Goal: Information Seeking & Learning: Check status

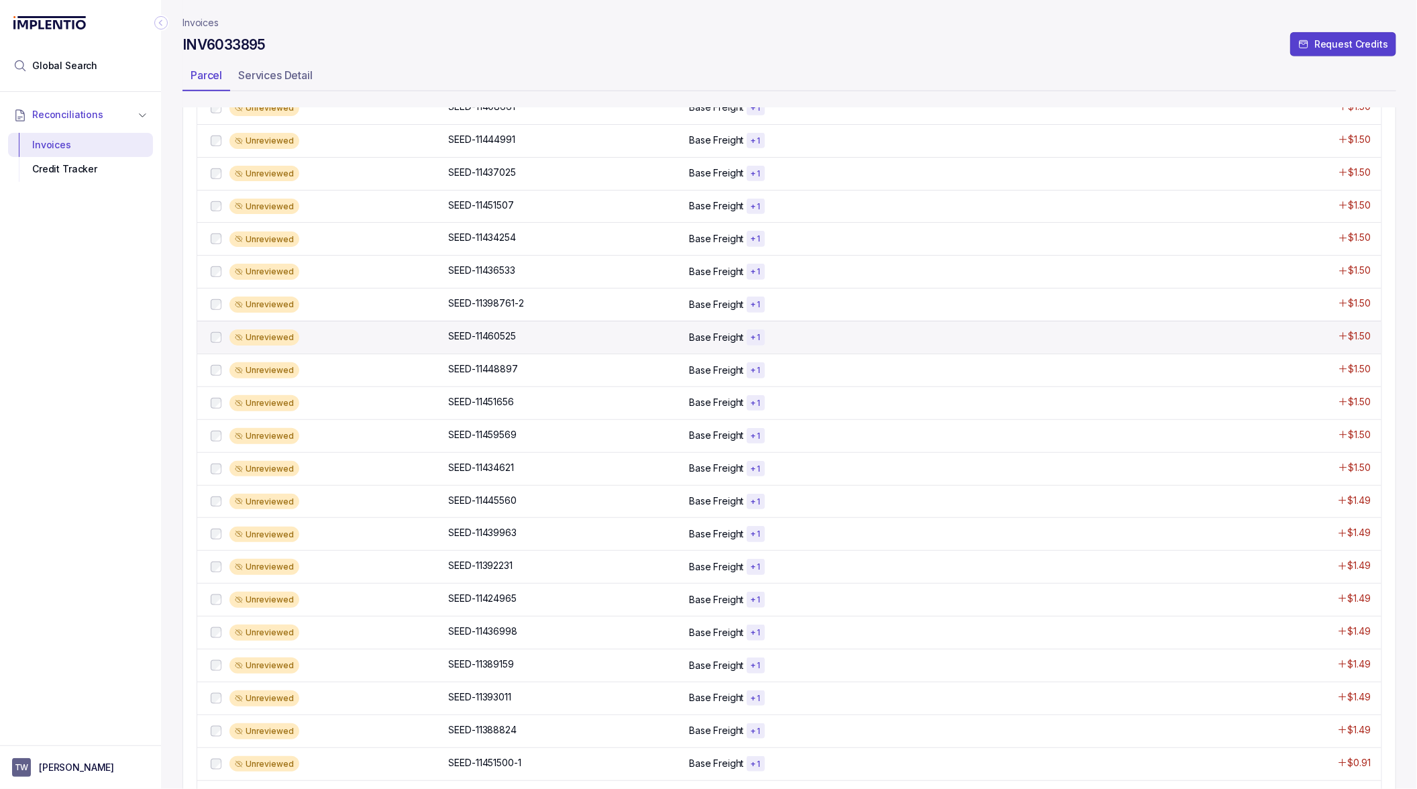
scroll to position [641, 0]
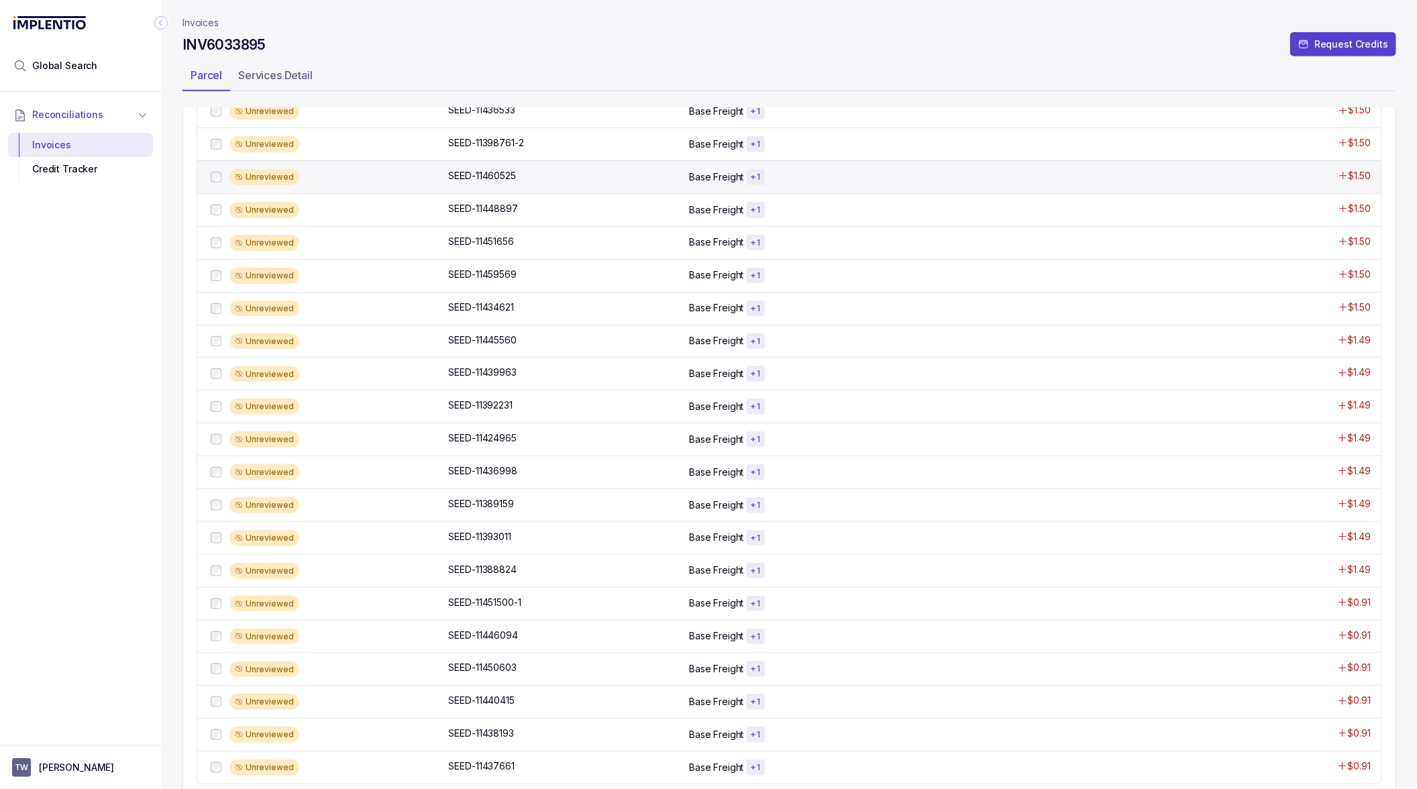
click at [646, 574] on div "Unreviewed SEED-11388824 SEED-11388824 Base Freight + 1 $1.49" at bounding box center [789, 570] width 1185 height 33
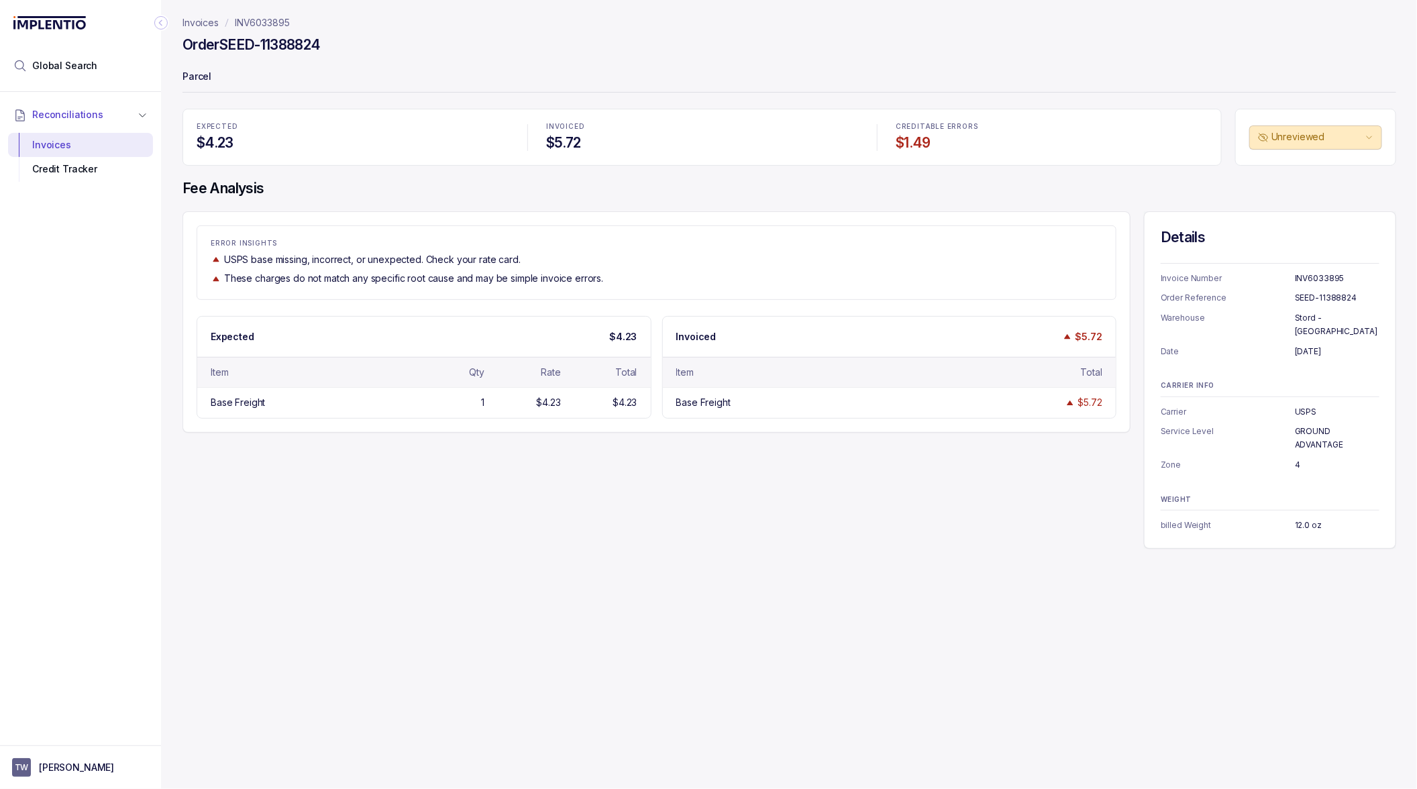
click at [267, 23] on p "INV6033895" at bounding box center [262, 22] width 55 height 13
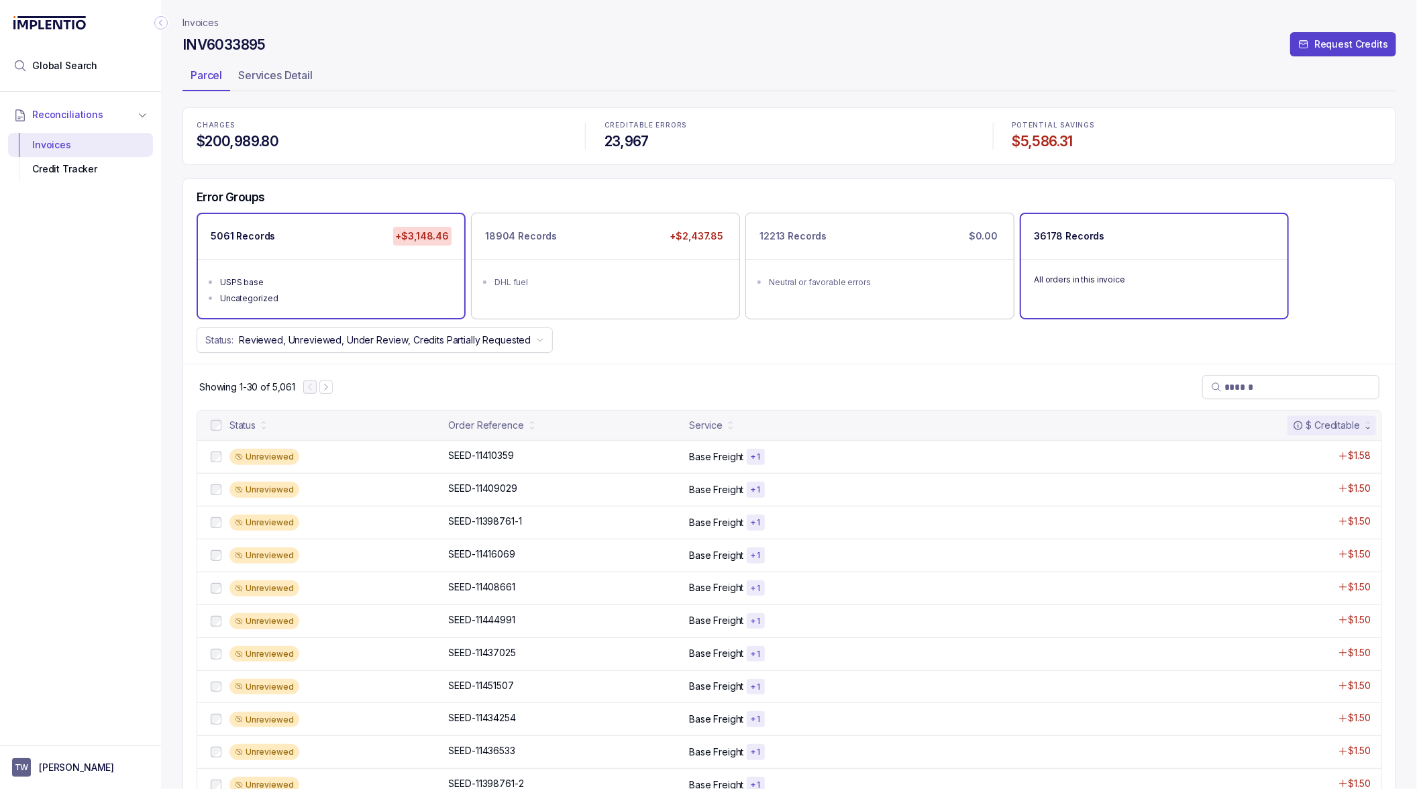
click at [1103, 259] on div "All orders in this invoice" at bounding box center [1154, 279] width 266 height 40
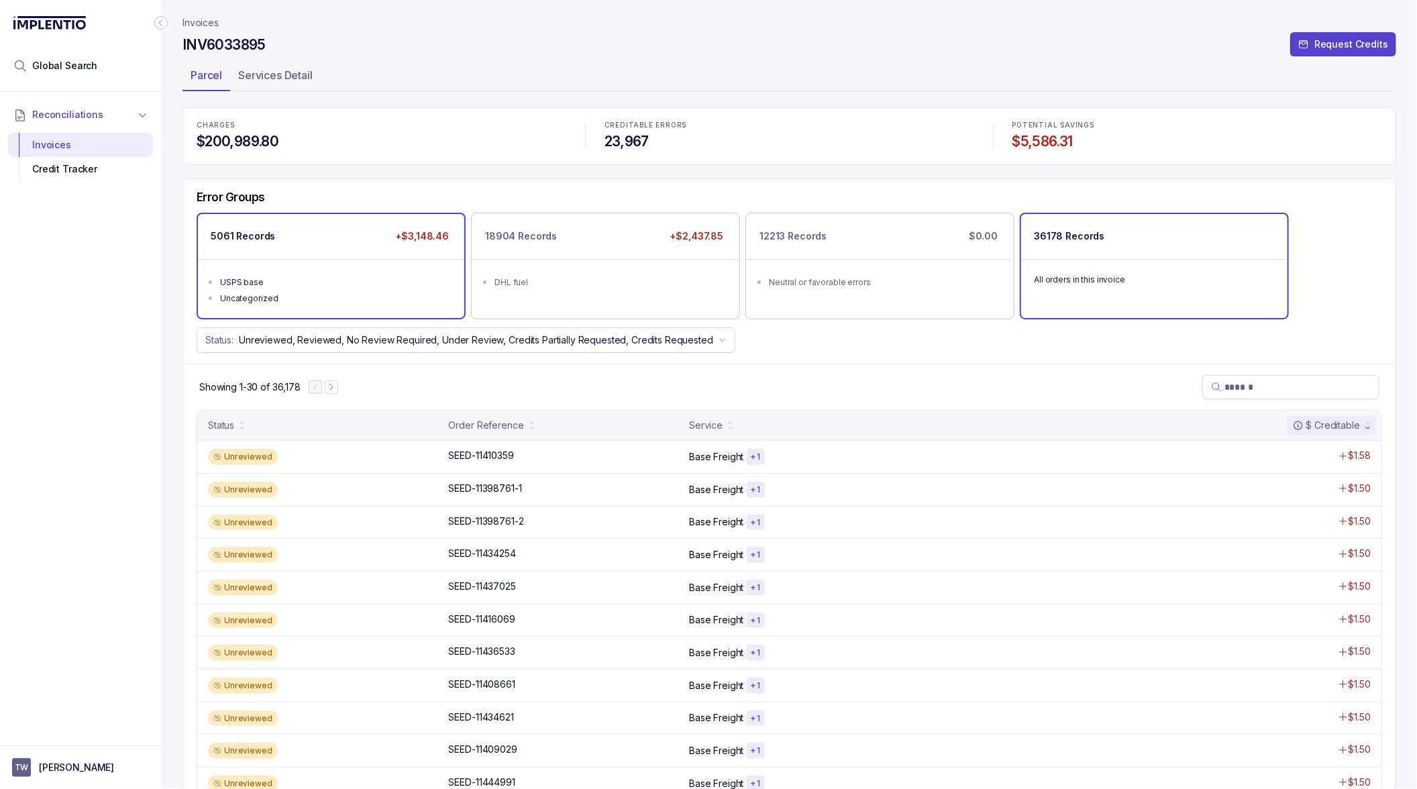
click at [406, 265] on ul "USPS base Uncategorized" at bounding box center [331, 288] width 266 height 59
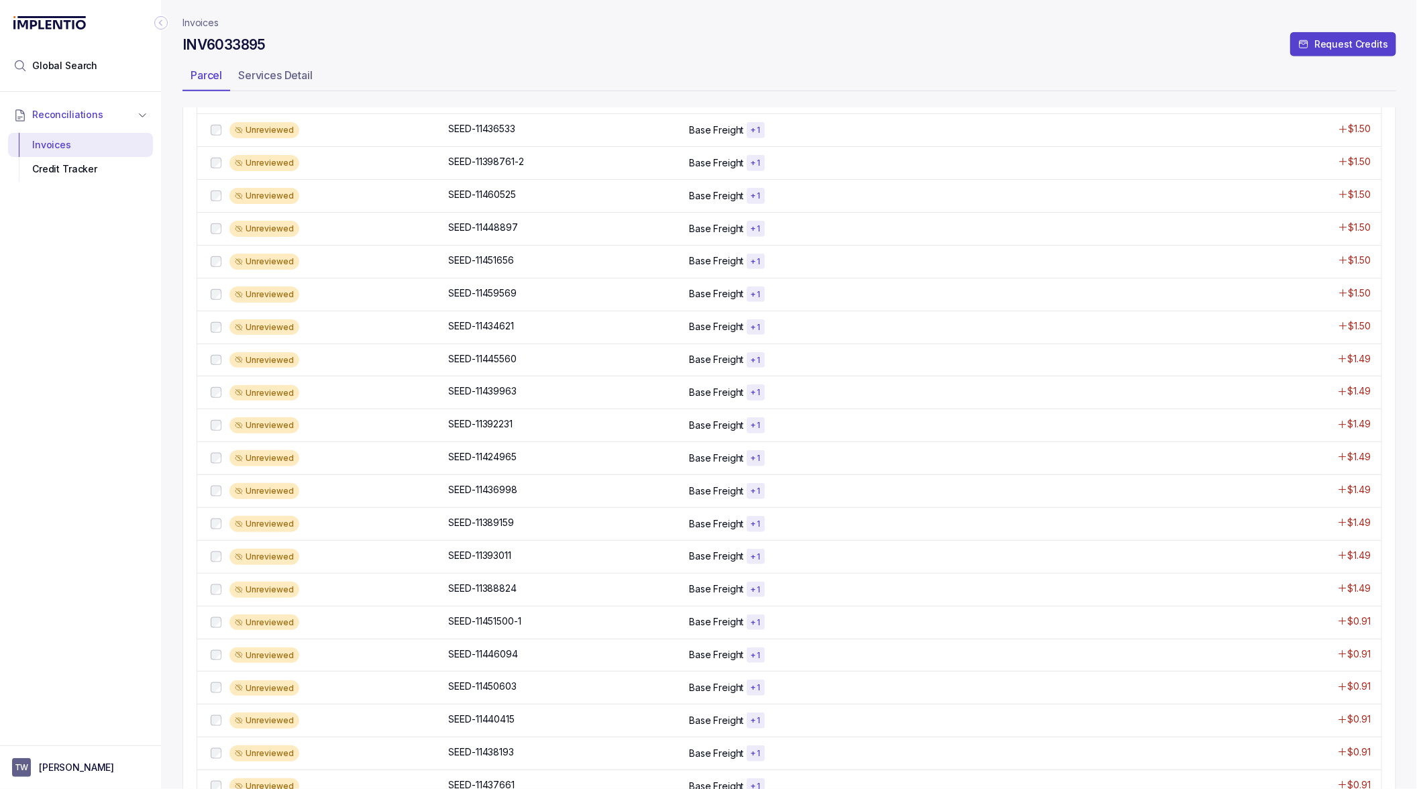
scroll to position [624, 0]
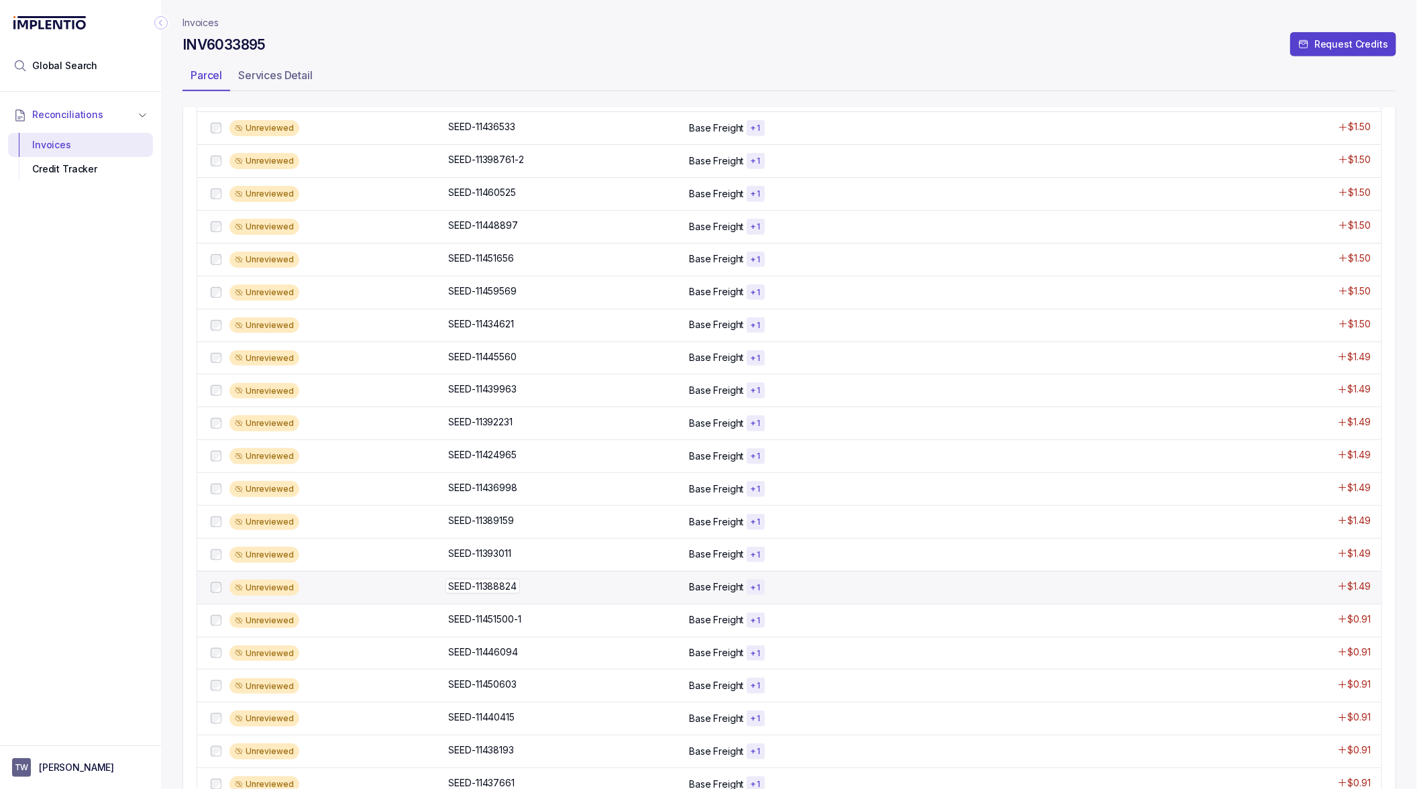
click at [478, 579] on p "SEED-11388824" at bounding box center [483, 586] width 74 height 15
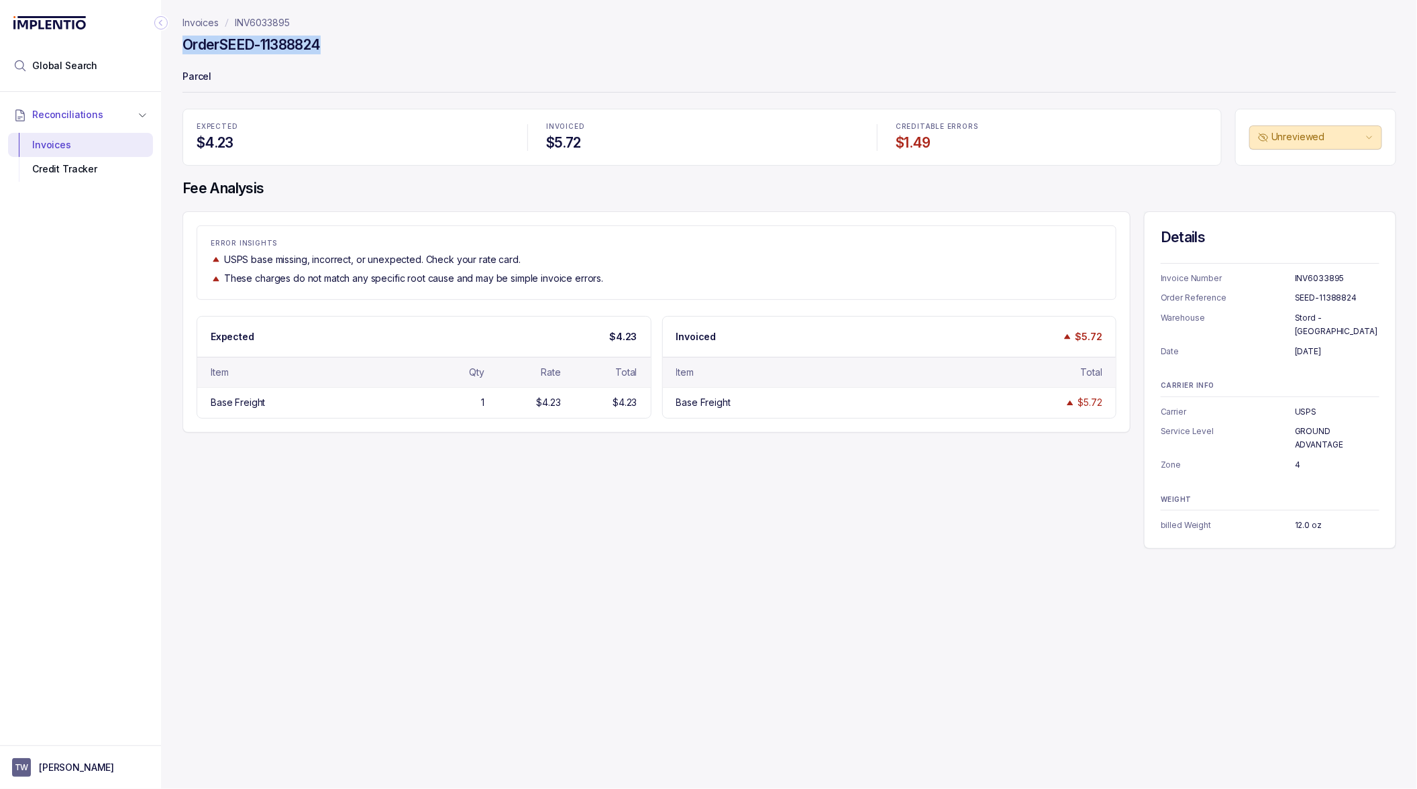
drag, startPoint x: 328, startPoint y: 40, endPoint x: 175, endPoint y: 52, distance: 153.5
click at [175, 52] on div "Invoices INV6033895 Order SEED-11388824 Parcel EXPECTED $4.23 INVOICED $5.72 CR…" at bounding box center [784, 394] width 1246 height 789
copy h4 "Order SEED-11388824"
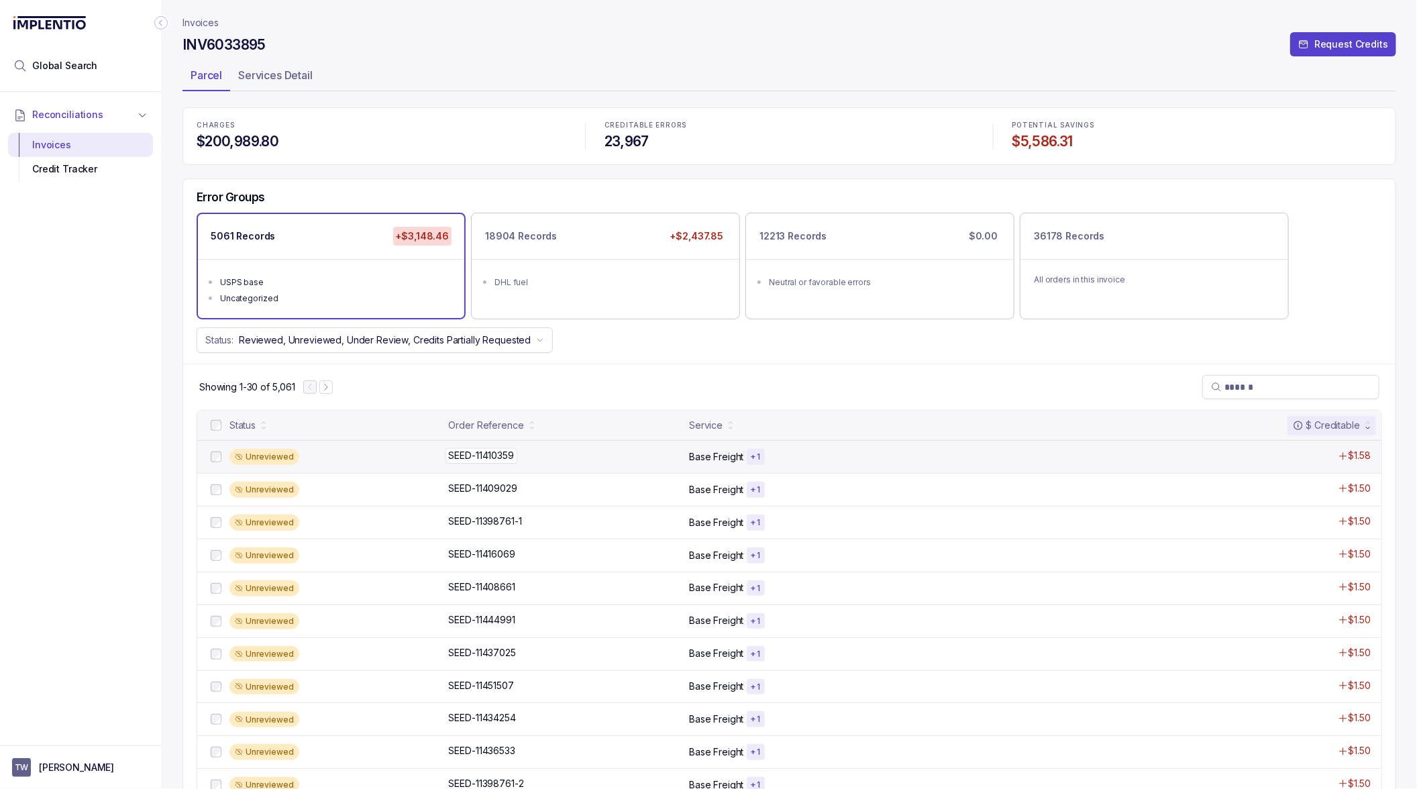
click at [501, 455] on p "SEED-11410359" at bounding box center [482, 455] width 72 height 15
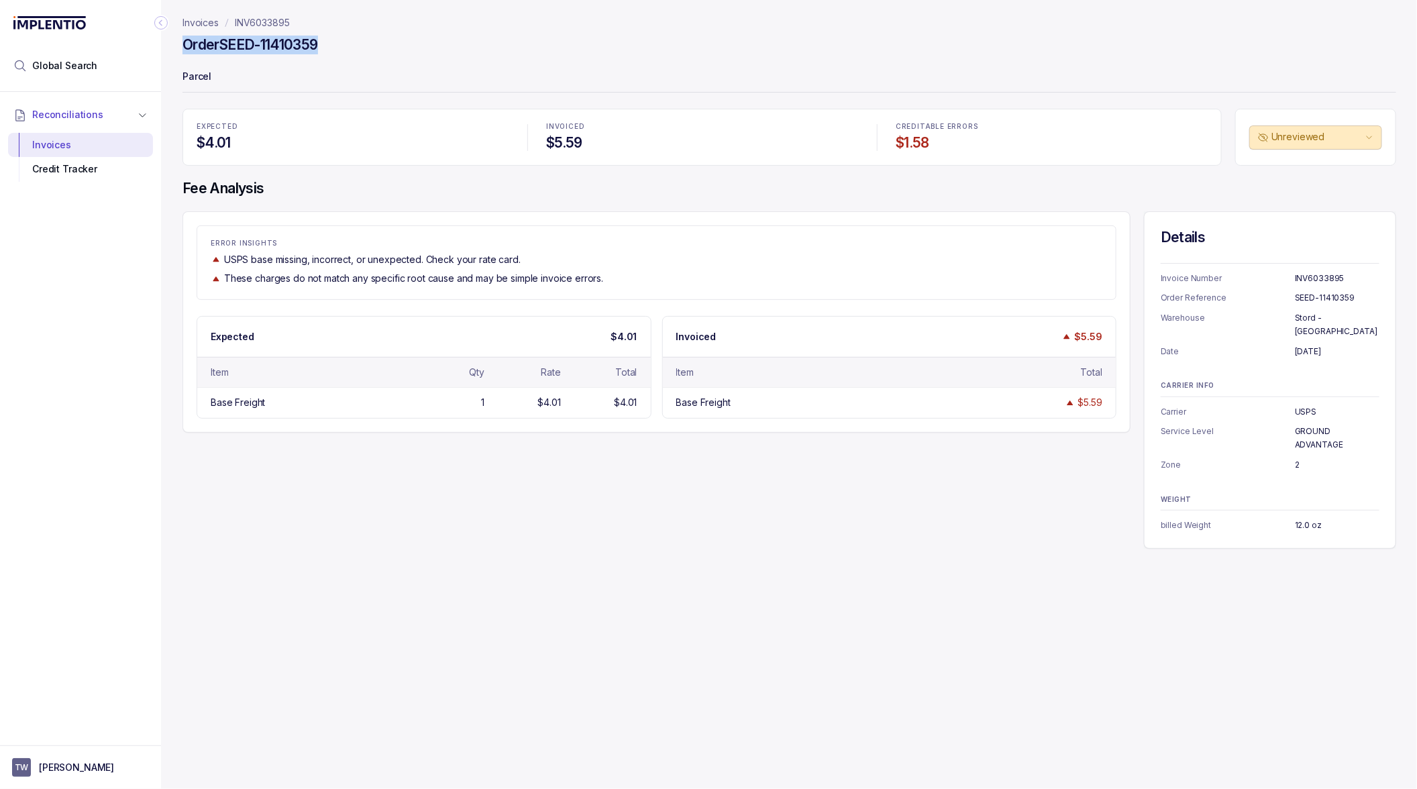
drag, startPoint x: 333, startPoint y: 40, endPoint x: 174, endPoint y: 41, distance: 159.1
click at [174, 41] on div "Invoices INV6033895 Order SEED-11410359 Parcel EXPECTED $4.01 INVOICED $5.59 CR…" at bounding box center [784, 394] width 1246 height 789
copy h4 "Order SEED-11410359"
click at [271, 23] on p "INV6033895" at bounding box center [262, 22] width 55 height 13
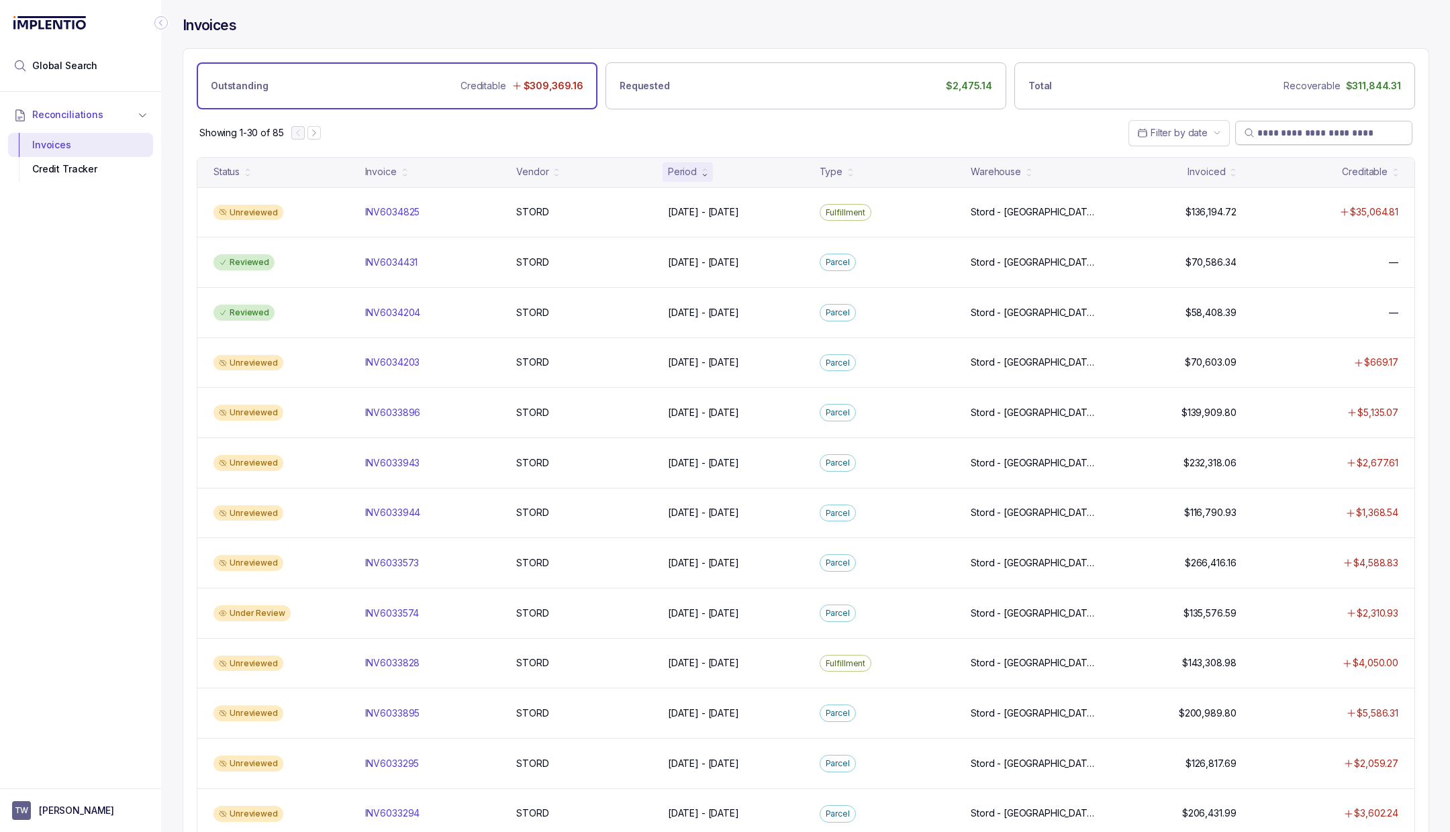
click at [1267, 134] on input "search" at bounding box center [1330, 132] width 146 height 13
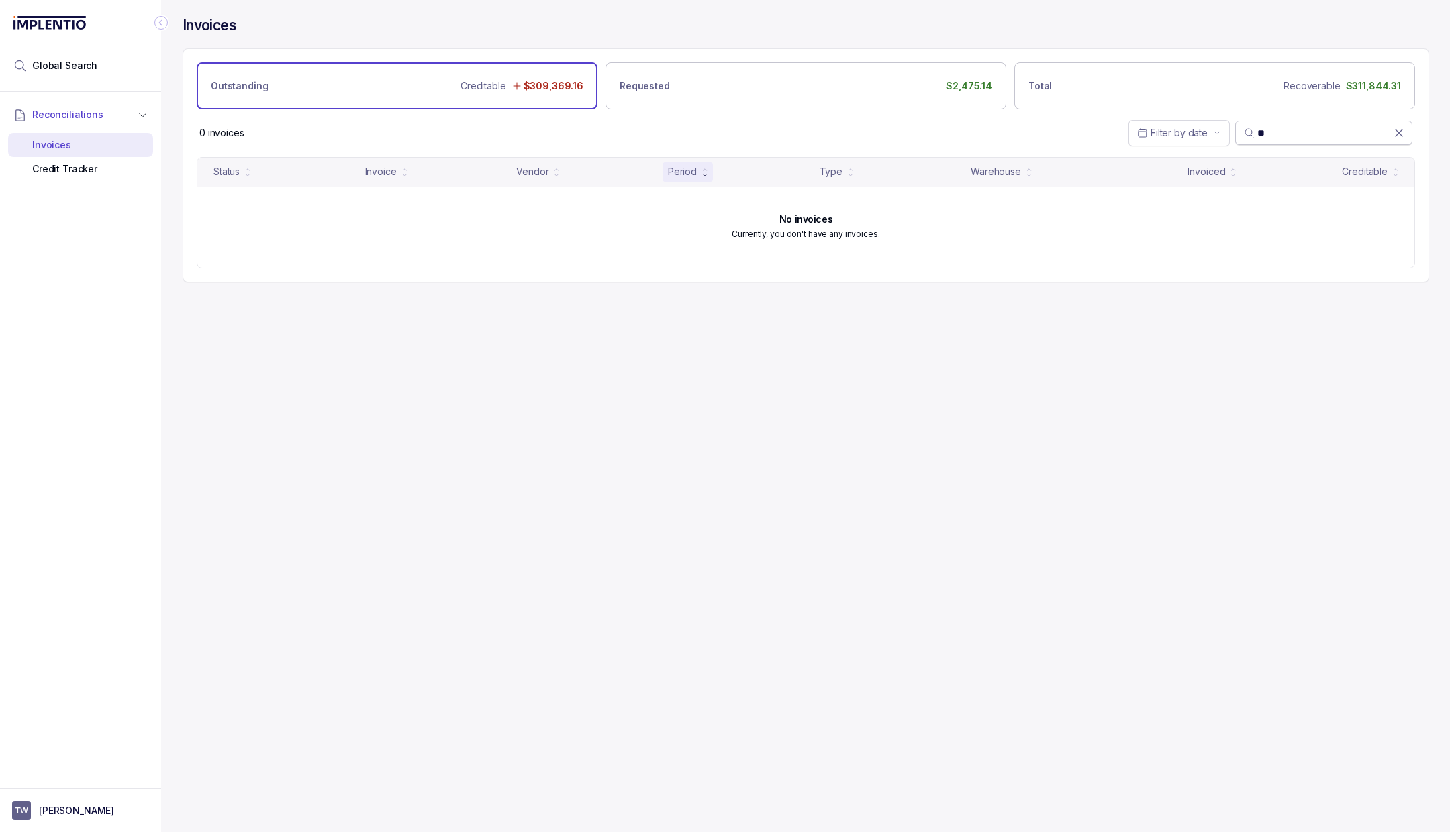
type input "*"
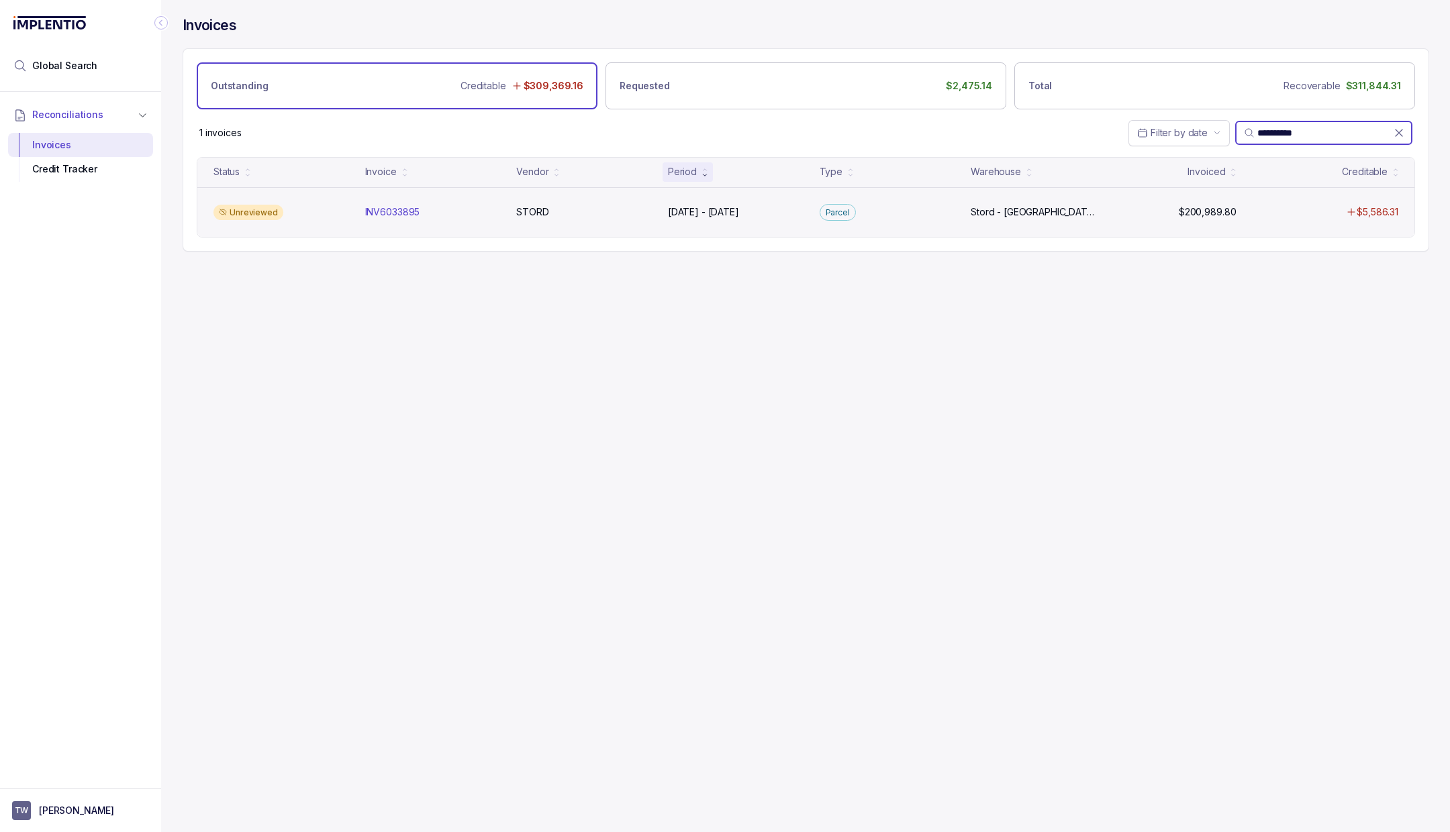
type input "**********"
click at [417, 191] on div "Unreviewed INV6033895 INV6033895 STORD STORD Jun 20 - Jul 28, 2025 Jun 20 - Jul…" at bounding box center [805, 212] width 1217 height 50
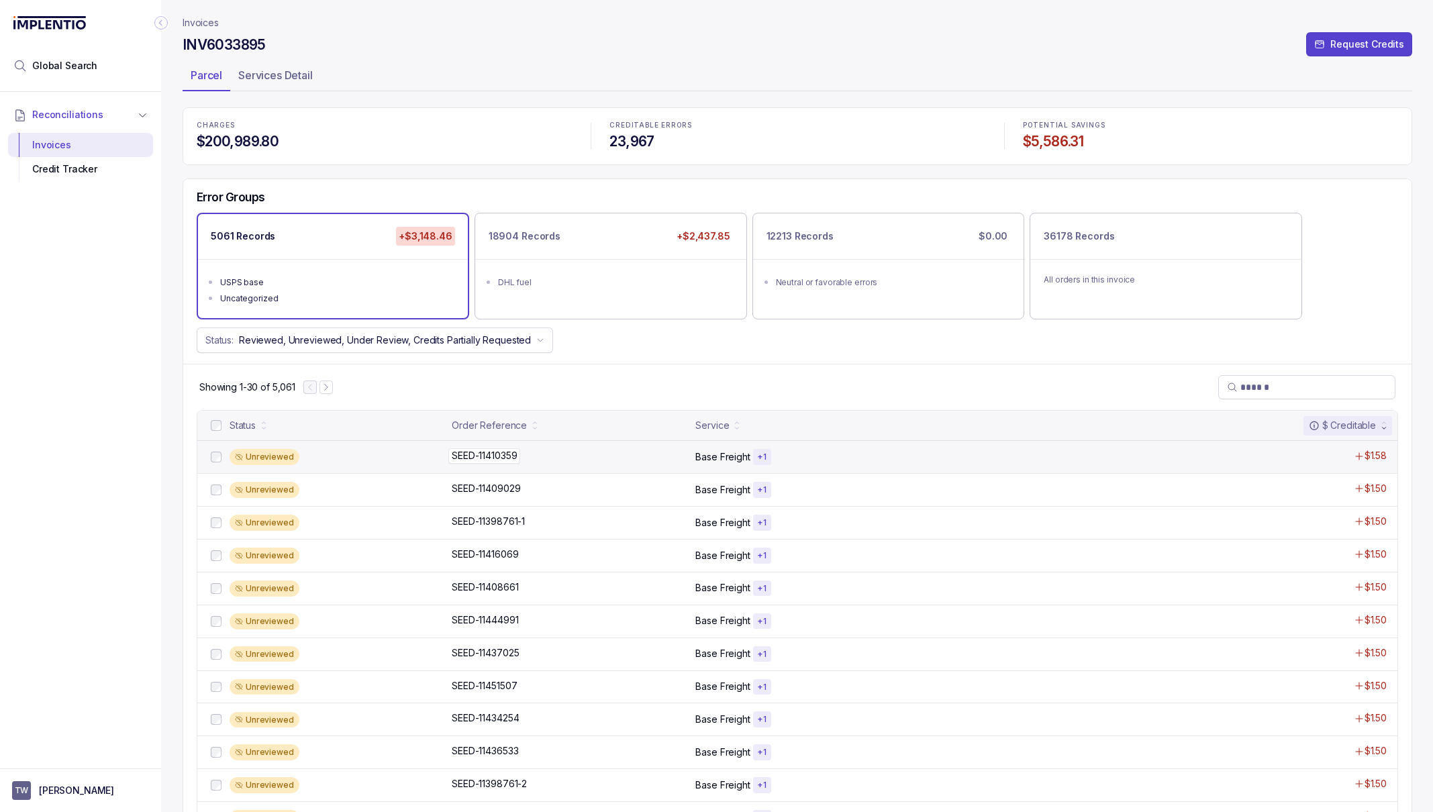
click at [471, 456] on p "SEED-11410359" at bounding box center [484, 455] width 72 height 15
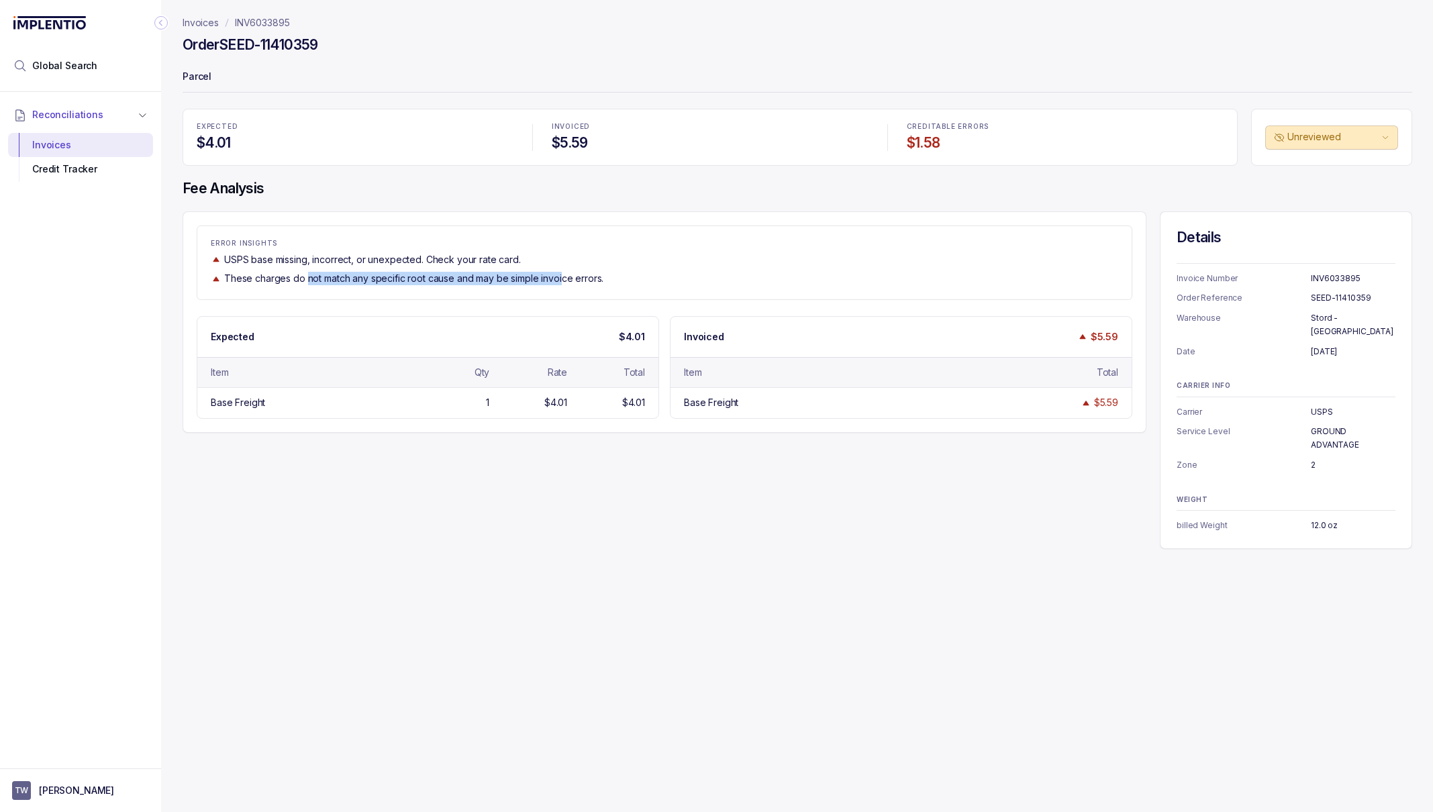
drag, startPoint x: 305, startPoint y: 283, endPoint x: 577, endPoint y: 283, distance: 271.8
click at [577, 283] on p "These charges do not match any specific root cause and may be simple invoice er…" at bounding box center [413, 278] width 379 height 13
click at [39, 789] on p "[PERSON_NAME]" at bounding box center [76, 790] width 75 height 13
click at [56, 758] on p "Logout" at bounding box center [89, 761] width 111 height 13
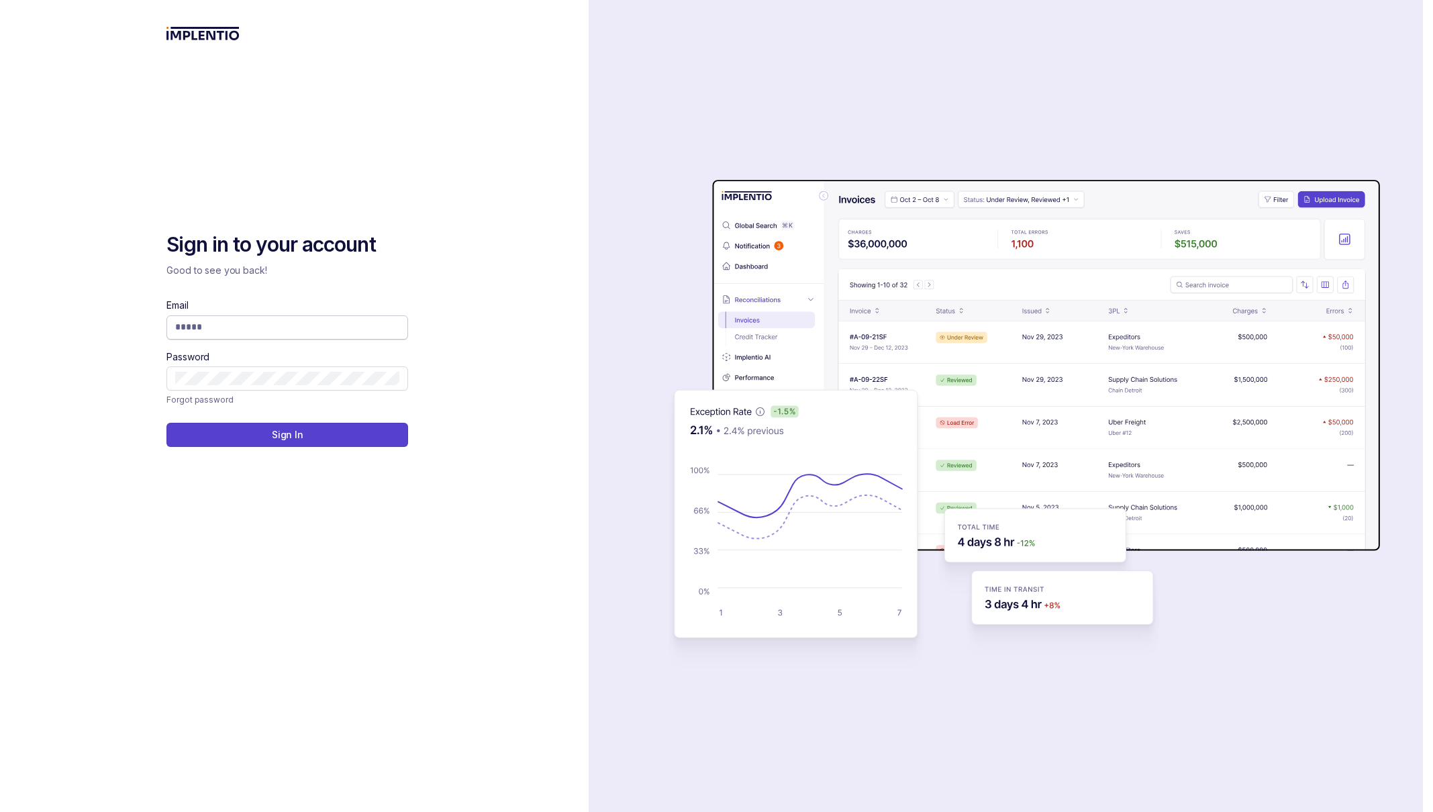
click at [248, 319] on span at bounding box center [287, 327] width 242 height 24
click at [248, 322] on input "Email" at bounding box center [287, 326] width 224 height 13
type input "**********"
